Goal: Book appointment/travel/reservation

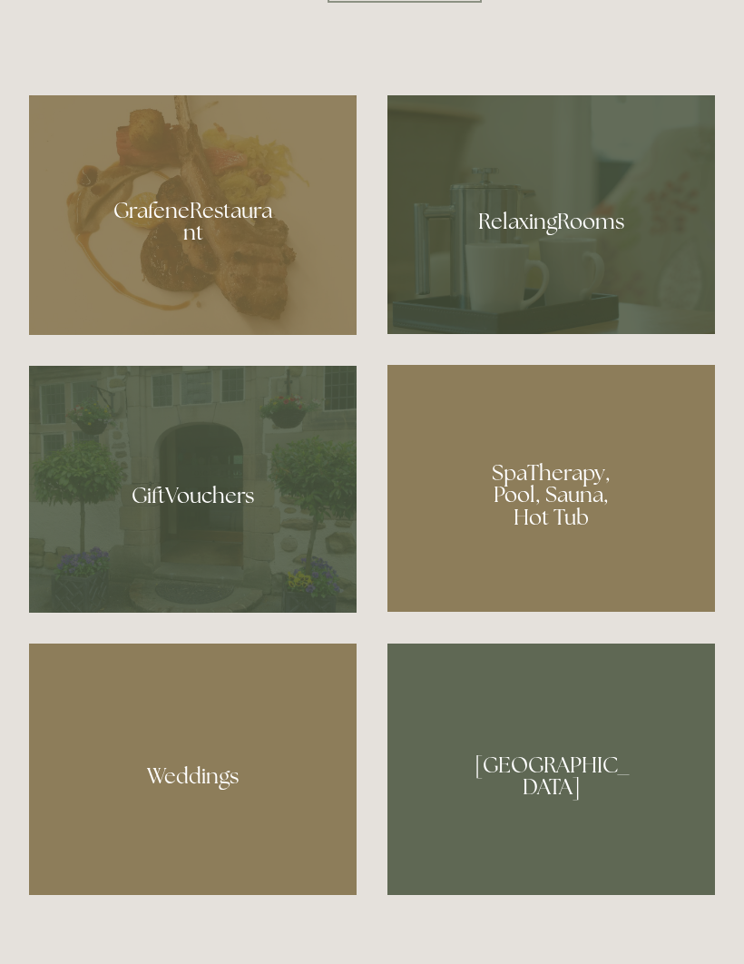
scroll to position [1347, 0]
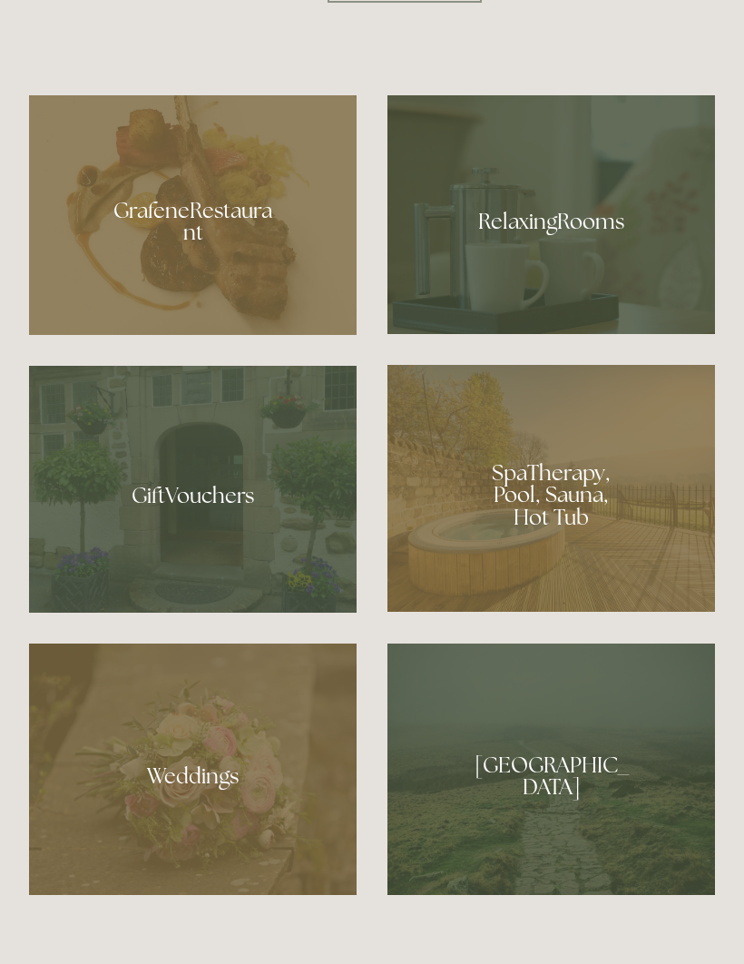
click at [544, 582] on div at bounding box center [551, 488] width 328 height 247
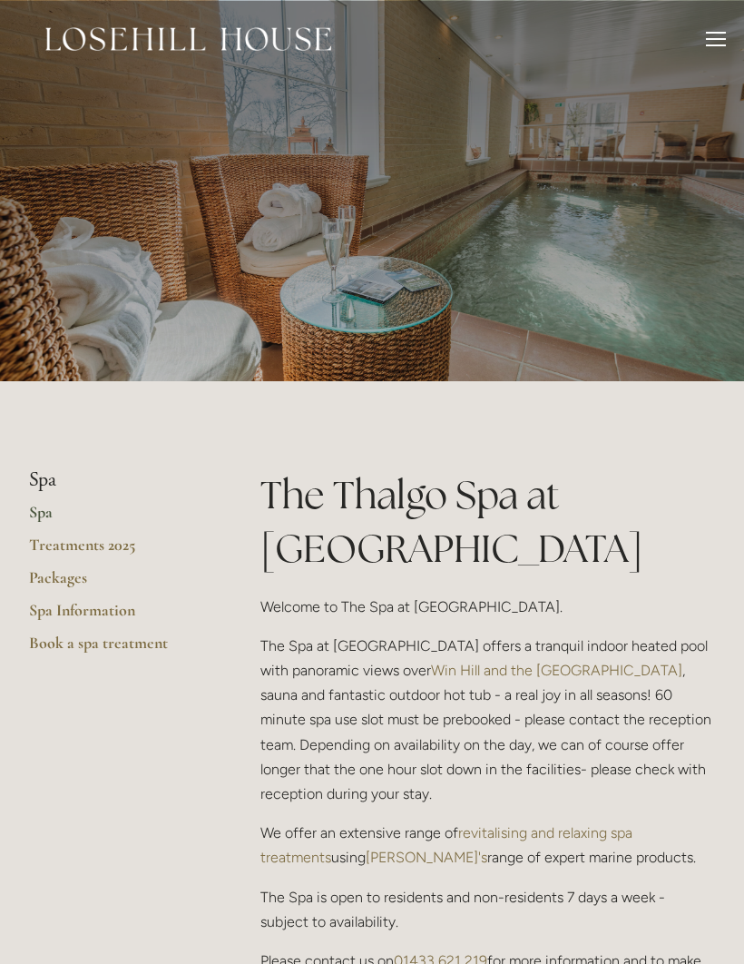
click at [105, 554] on link "Treatments 2025" at bounding box center [115, 550] width 173 height 33
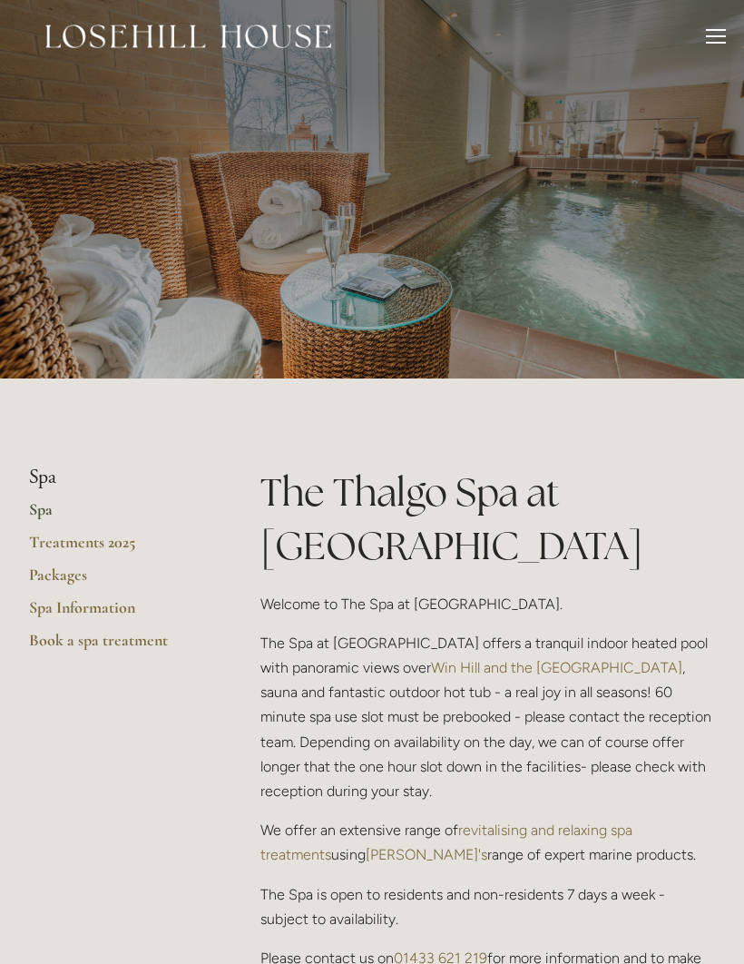
scroll to position [5, 0]
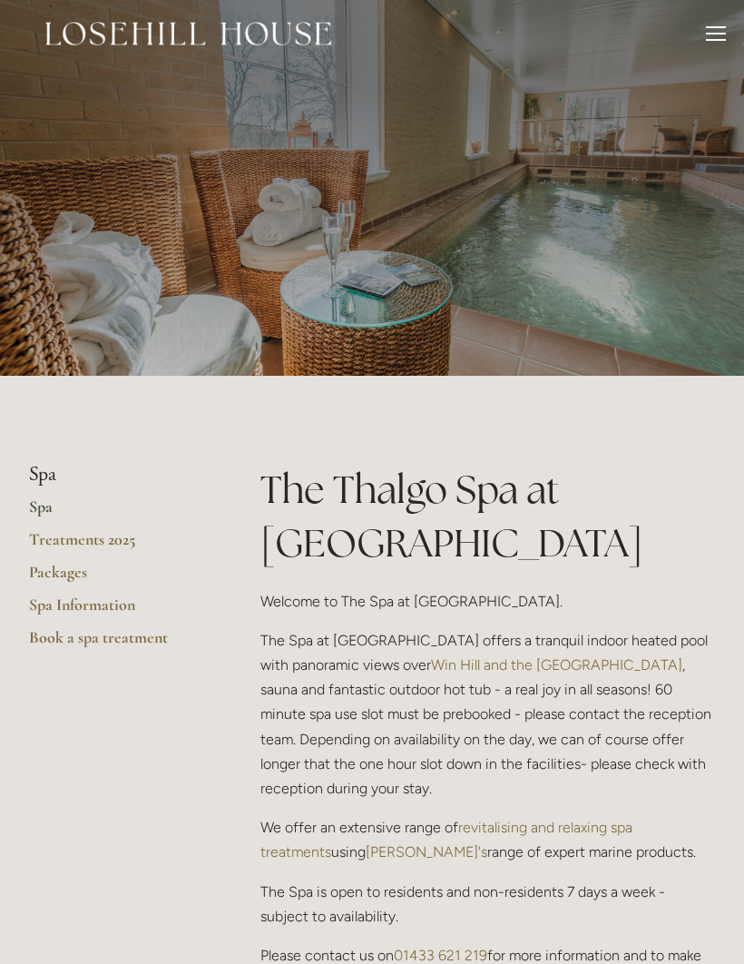
click at [109, 603] on link "Spa Information" at bounding box center [115, 610] width 173 height 33
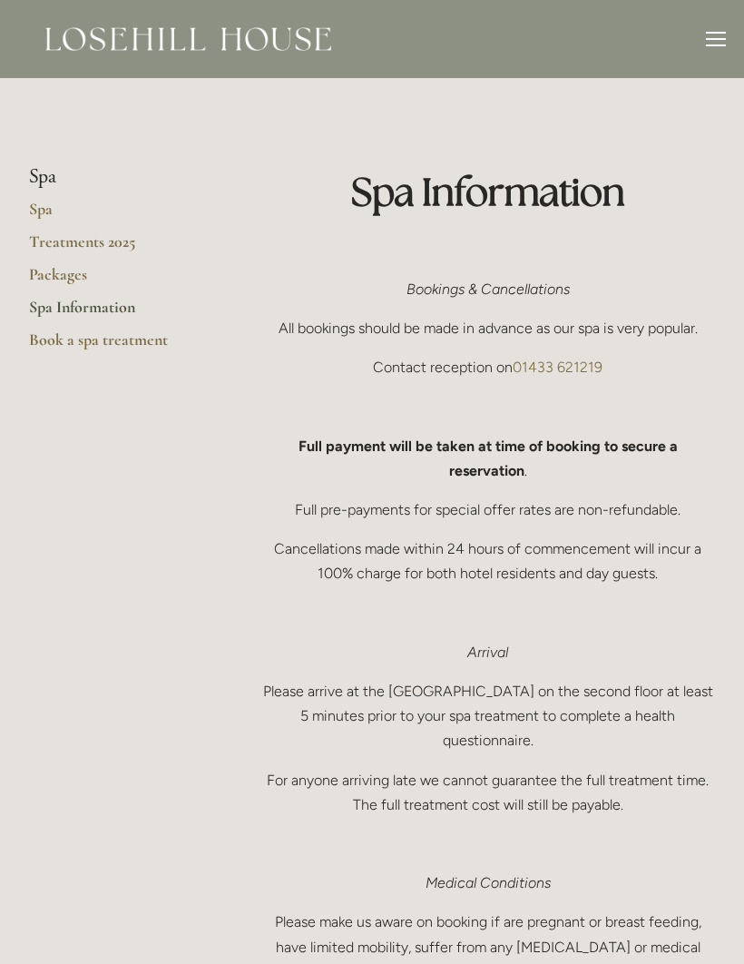
click at [48, 242] on link "Treatments 2025" at bounding box center [115, 247] width 173 height 33
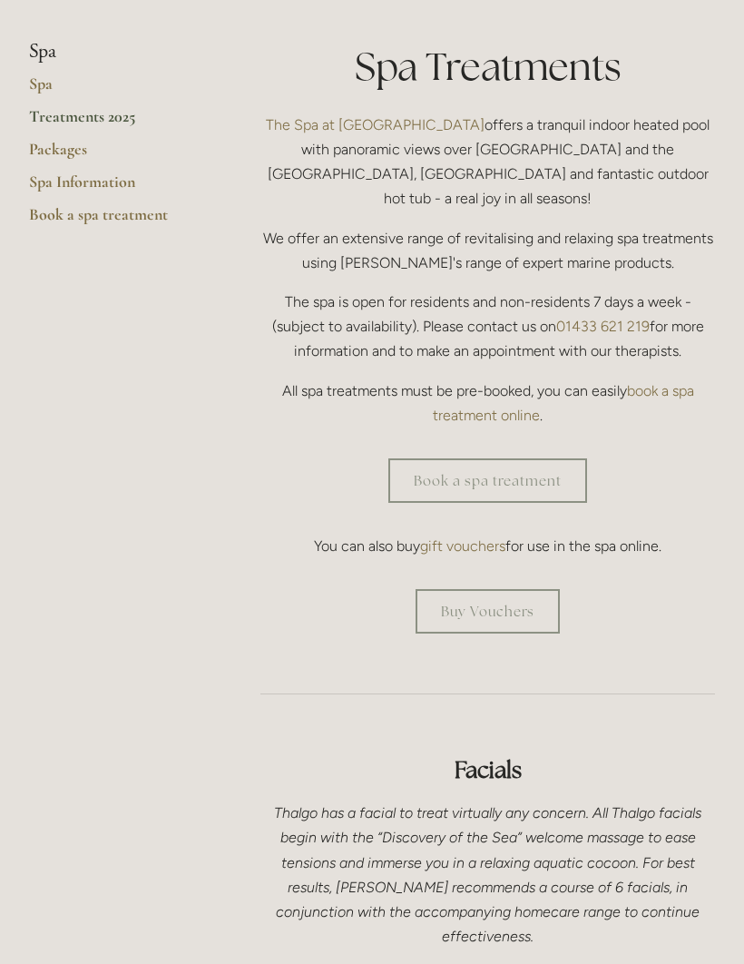
scroll to position [428, 0]
click at [447, 458] on link "Book a spa treatment" at bounding box center [487, 480] width 199 height 44
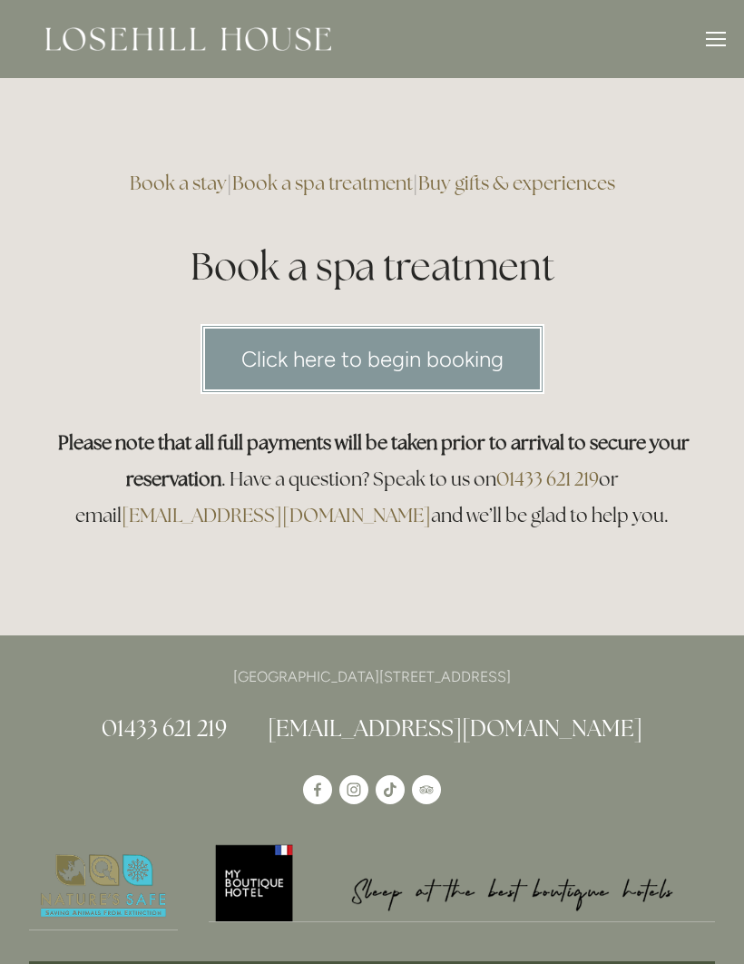
click at [389, 364] on link "Click here to begin booking" at bounding box center [373, 359] width 344 height 70
